Goal: Information Seeking & Learning: Learn about a topic

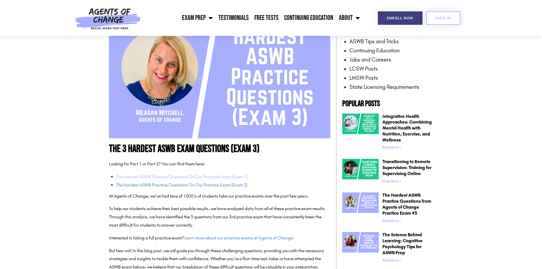
click at [198, 177] on link "The Hardest ASWB Practice Questions On Our Practice Exam (Exam 1)" at bounding box center [181, 176] width 131 height 5
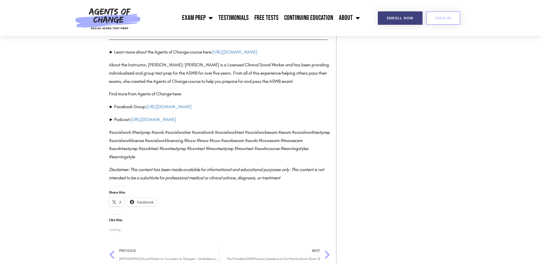
scroll to position [1991, 0]
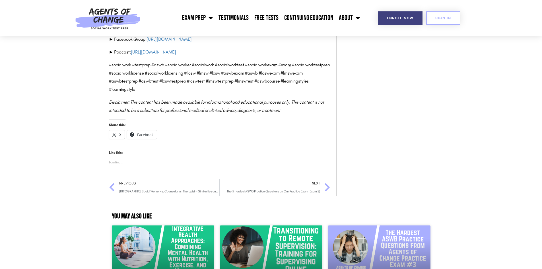
click at [327, 183] on icon "Post Navigation" at bounding box center [327, 186] width 6 height 9
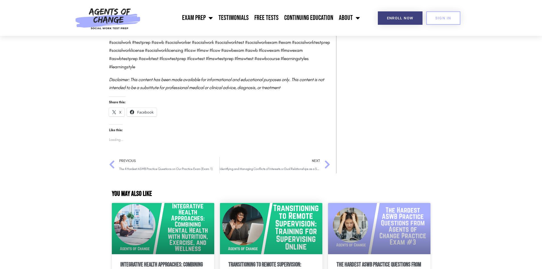
scroll to position [1565, 0]
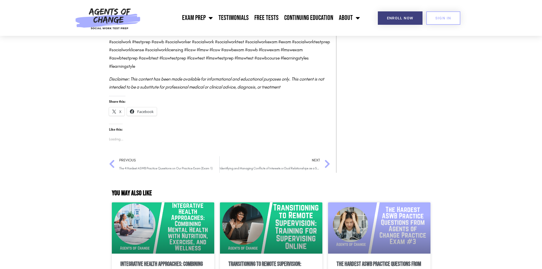
click at [328, 169] on icon "Post Navigation" at bounding box center [327, 163] width 6 height 9
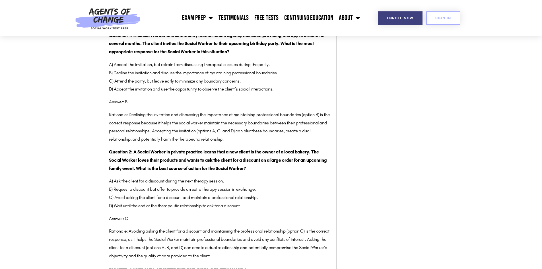
scroll to position [1195, 0]
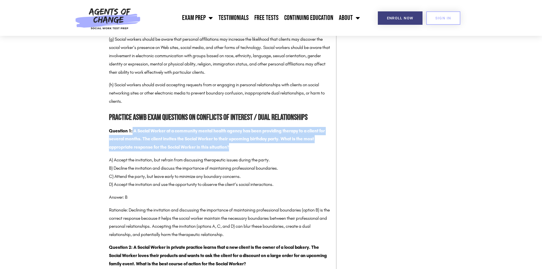
drag, startPoint x: 132, startPoint y: 140, endPoint x: 249, endPoint y: 152, distance: 117.3
click at [249, 151] on p "Question 1: A Social Worker at a community mental health agency has been provid…" at bounding box center [219, 139] width 221 height 24
